Goal: Find specific page/section: Find specific page/section

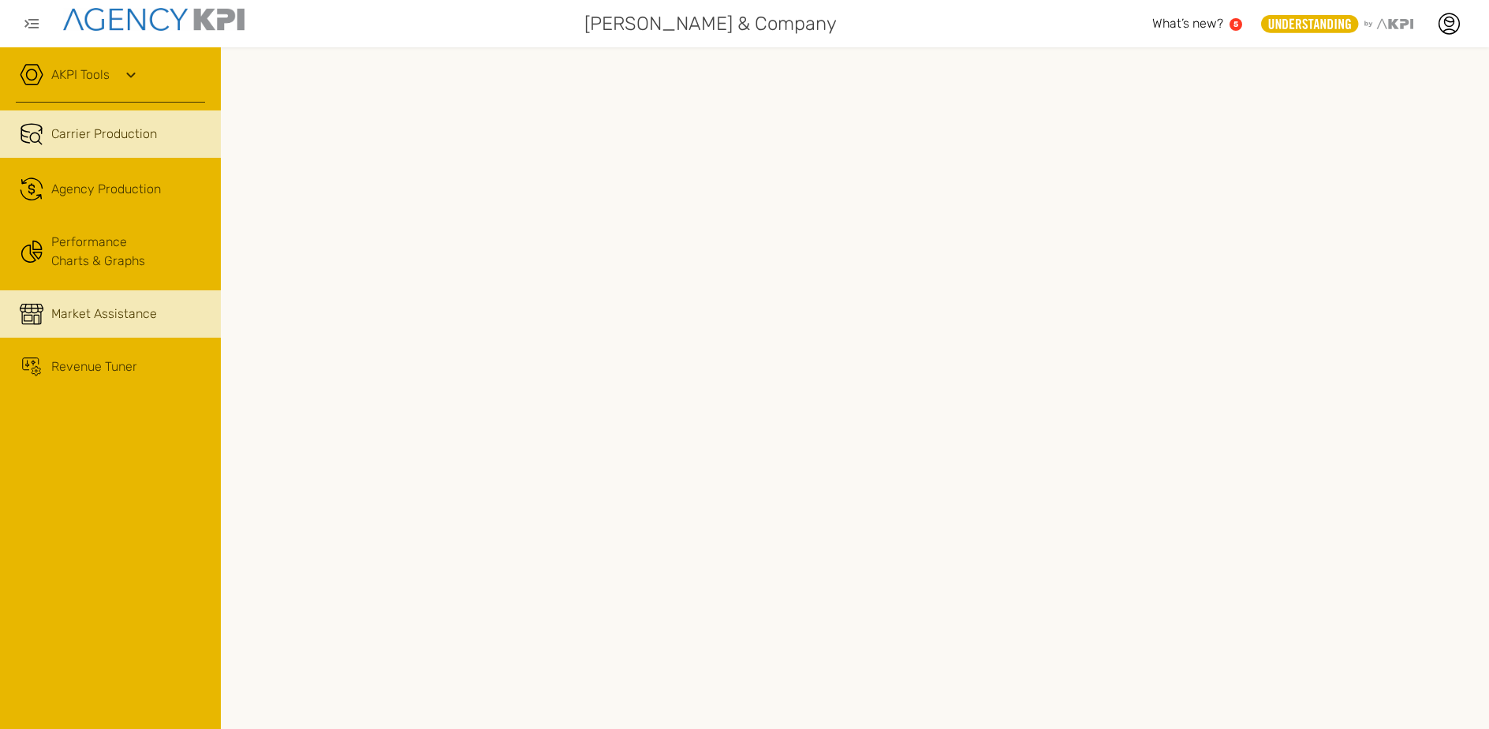
click at [135, 313] on span "Market Assistance" at bounding box center [104, 313] width 106 height 19
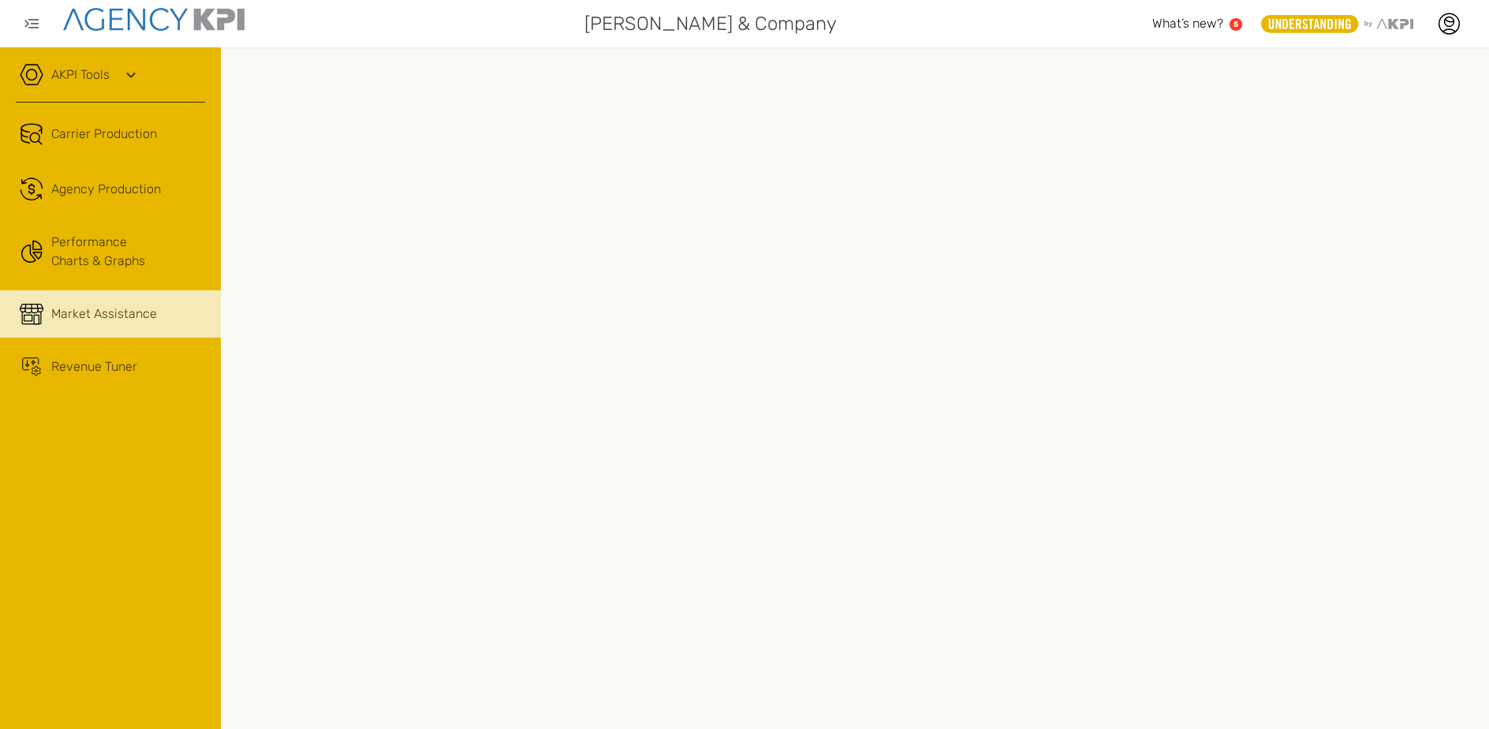
click at [73, 77] on link "AKPI Tools" at bounding box center [80, 74] width 58 height 19
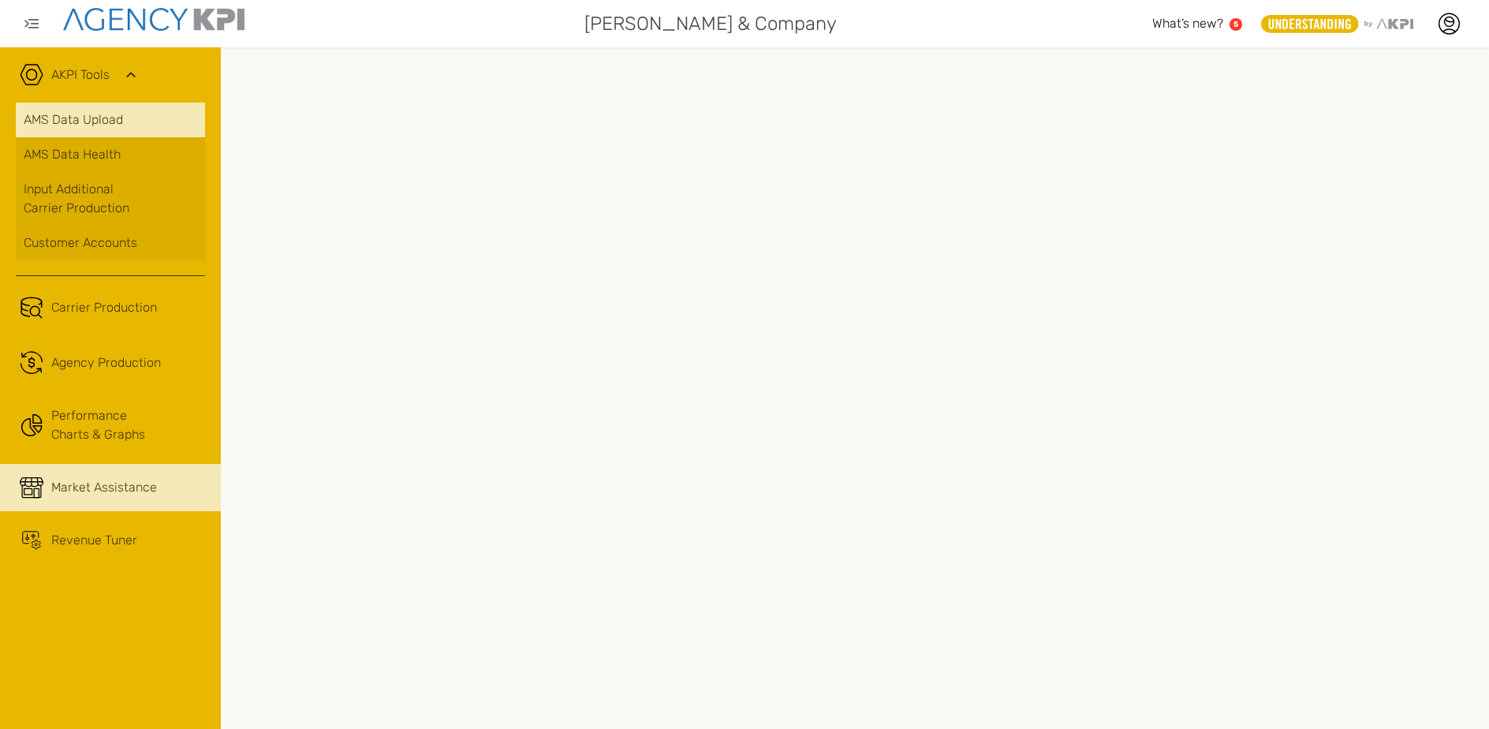
click at [80, 125] on link "AMS Data Upload" at bounding box center [110, 120] width 189 height 35
